Goal: Browse casually

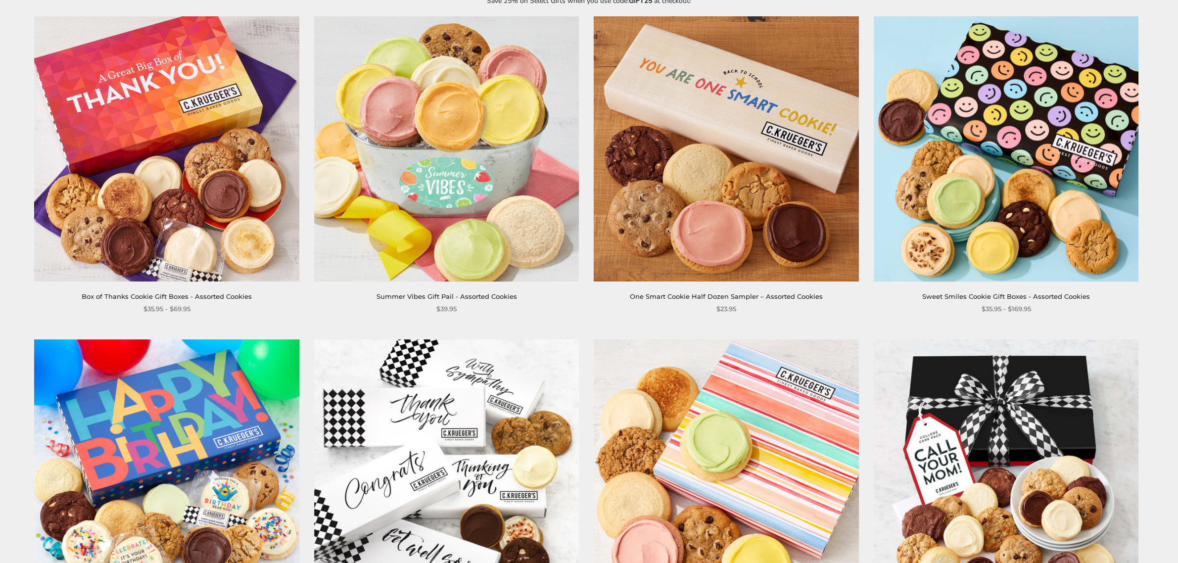
scroll to position [82, 0]
